Goal: Communication & Community: Participate in discussion

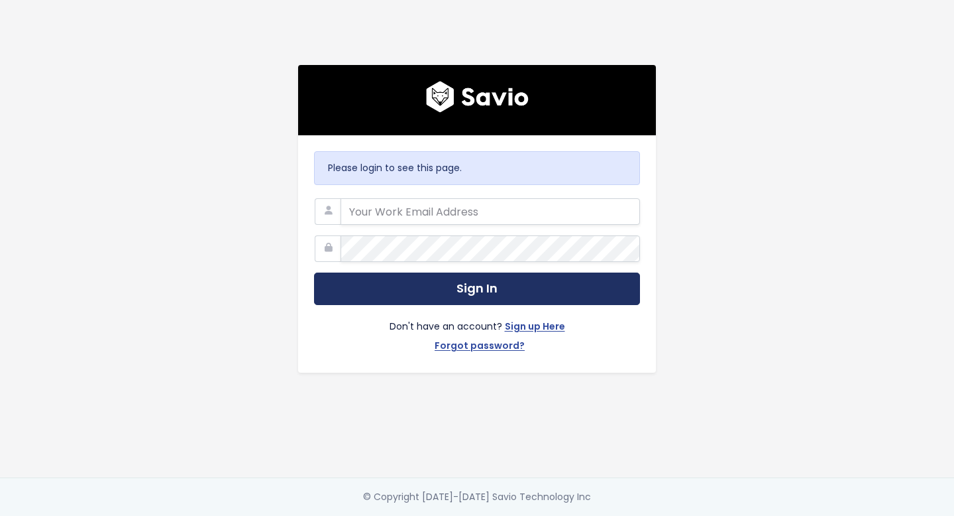
type input "[PERSON_NAME][EMAIL_ADDRESS][DOMAIN_NAME]"
click at [477, 286] on button "Sign In" at bounding box center [477, 288] width 326 height 32
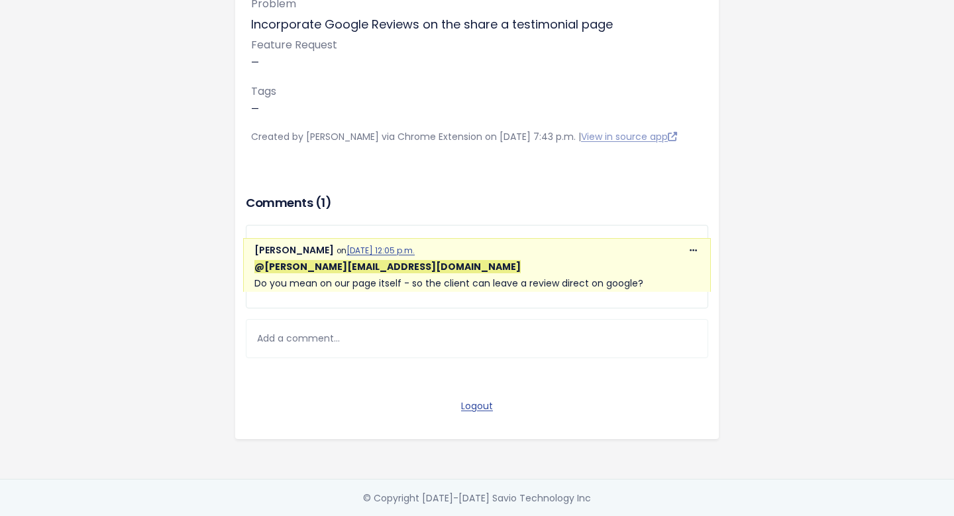
scroll to position [211, 0]
click at [378, 325] on div "Add a comment..." at bounding box center [477, 336] width 463 height 39
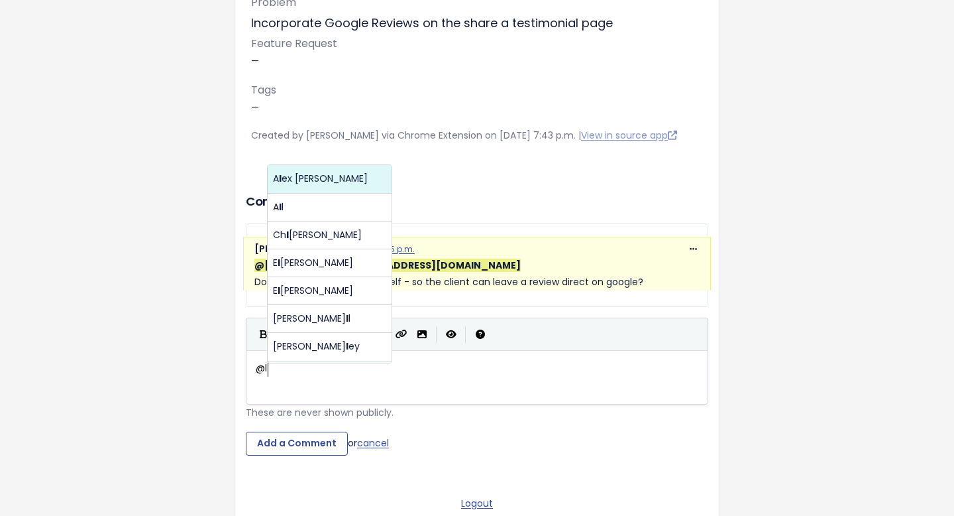
scroll to position [5, 13]
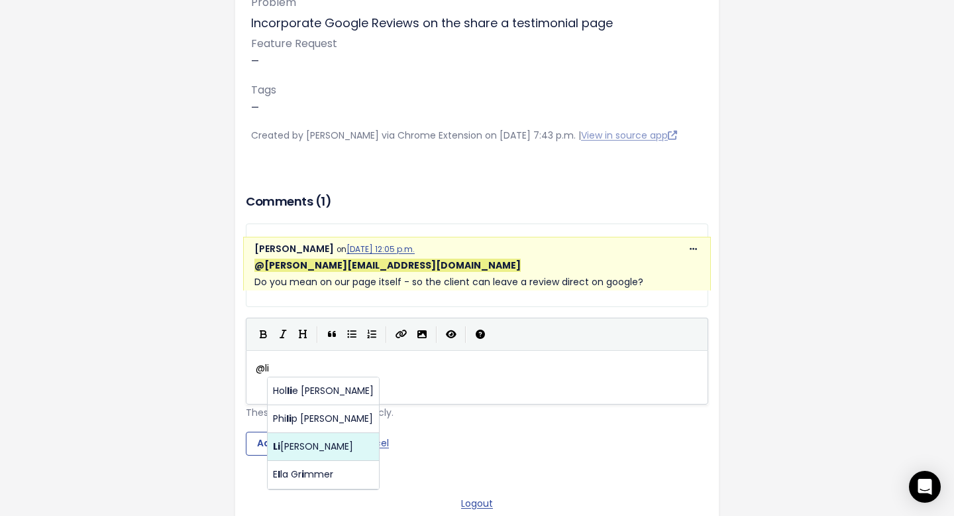
type textarea "@product@paiger.co"
click at [305, 444] on body "Settings Feedback ARCHER CARE RECRUITMENT LTD from ARCHER CARE RECRUITMENT LTD …" at bounding box center [477, 201] width 954 height 824
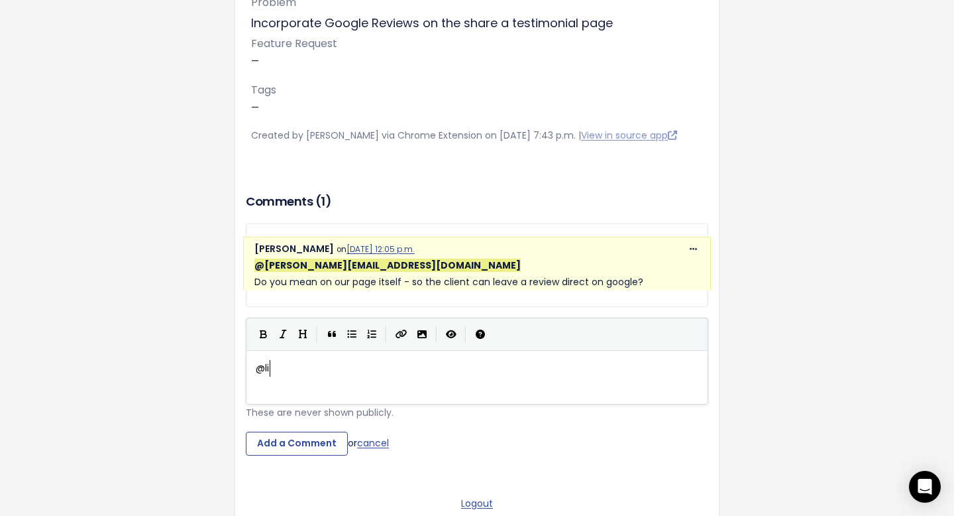
scroll to position [5, 15]
type textarea "lisaw"
click at [329, 393] on body "Settings Feedback ARCHER CARE RECRUITMENT LTD from ARCHER CARE RECRUITMENT LTD …" at bounding box center [477, 201] width 954 height 824
type textarea "@product@paiger.co - No, so can we py"
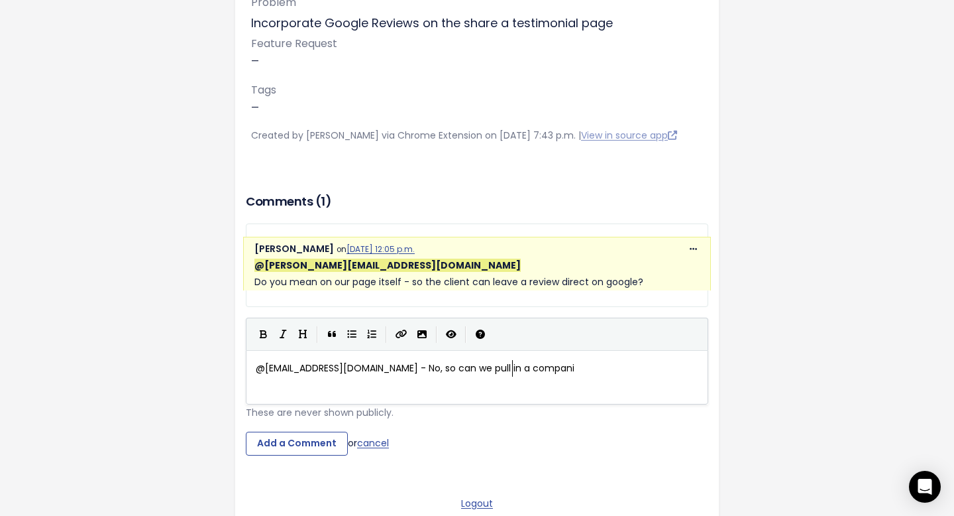
scroll to position [5, 87]
type textarea "ull in a companies Google Review page into Paiger for them to share,"
type textarea "the testm"
type textarea "imonials/"
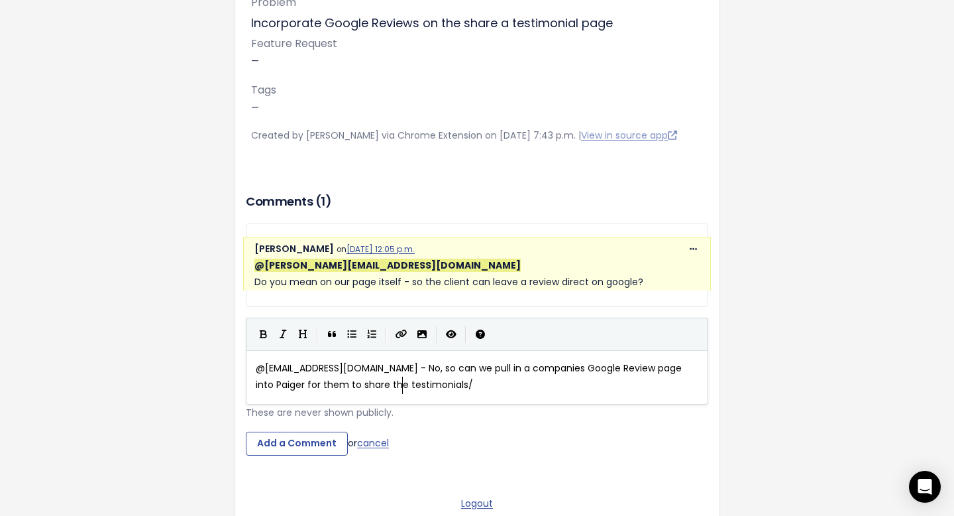
scroll to position [5, 46]
type textarea "/"
type textarea "."
click at [341, 384] on span "@product@paiger.co - No, so can we pull in a companies Google Review page into …" at bounding box center [470, 376] width 429 height 30
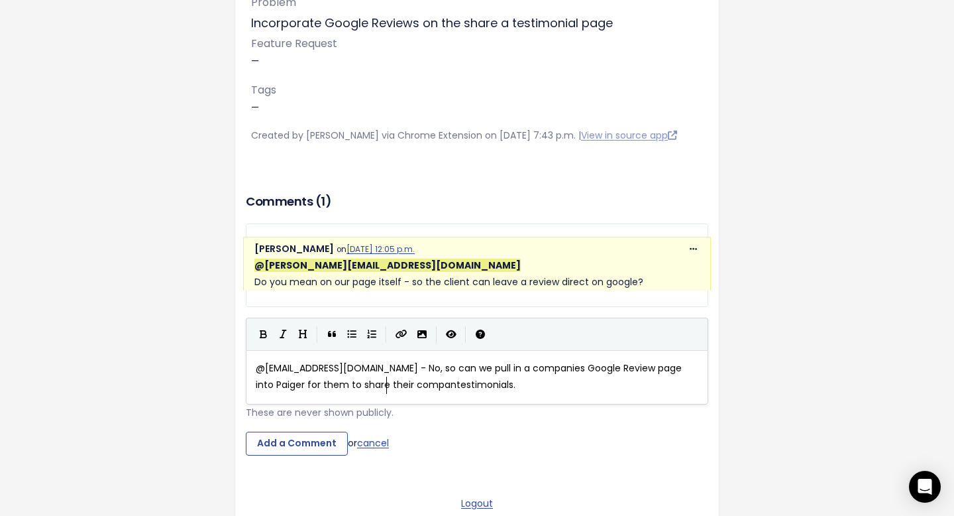
type textarea "ir company"
click at [489, 376] on pre "@product@paiger.co - No, so can we pull in a companies Google Review page into …" at bounding box center [477, 376] width 448 height 33
click at [453, 385] on span "@product@paiger.co - No, so can we pull in a companies Google Review page into …" at bounding box center [470, 376] width 429 height 30
type textarea "Similiar to the one"
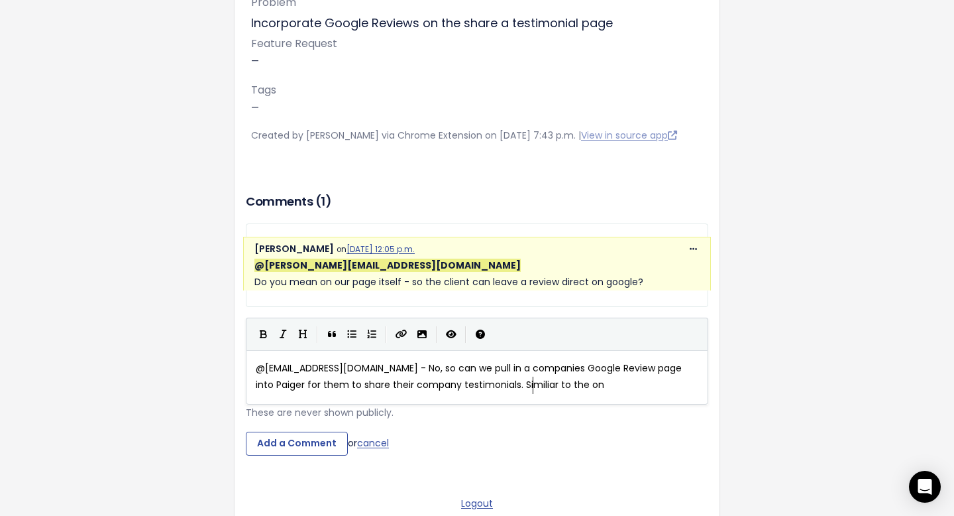
scroll to position [5, 85]
type textarea "Line"
type textarea "kediN"
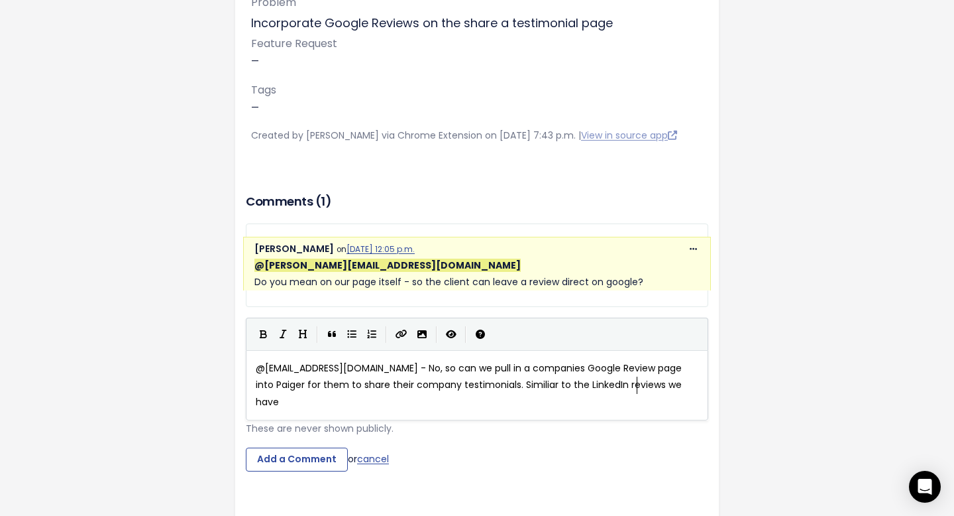
scroll to position [5, 88]
type textarea "In reviews we have."
click at [287, 447] on input "Add a Comment" at bounding box center [297, 459] width 102 height 24
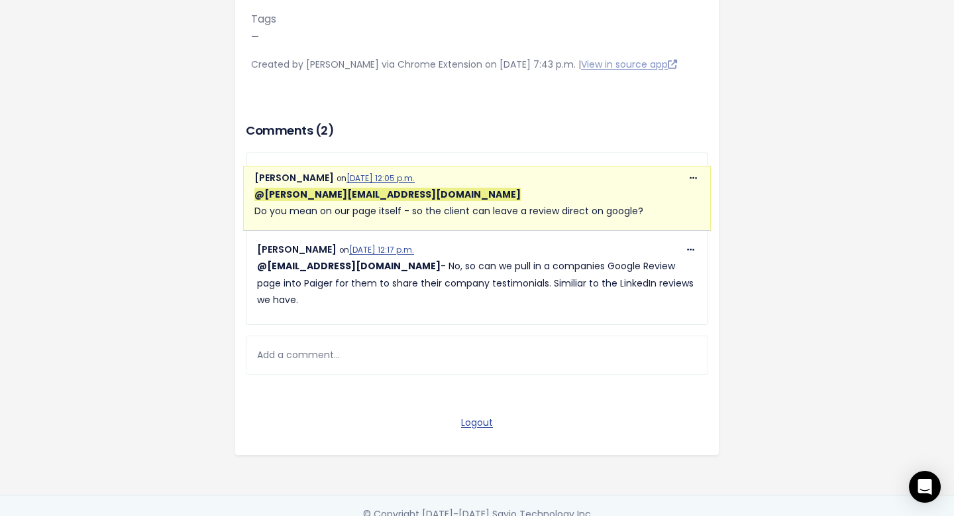
scroll to position [0, 0]
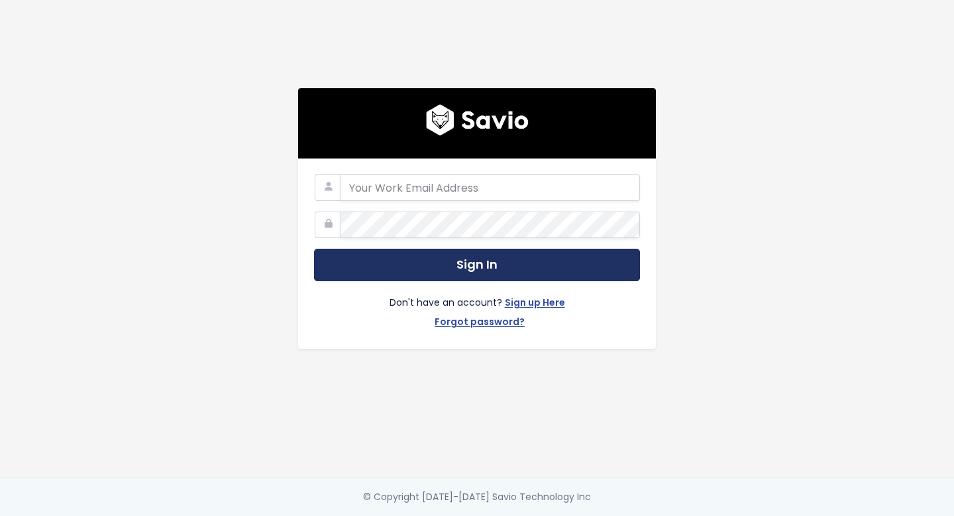
type input "[PERSON_NAME][EMAIL_ADDRESS][DOMAIN_NAME]"
click at [472, 265] on button "Sign In" at bounding box center [477, 264] width 326 height 32
